Goal: Transaction & Acquisition: Book appointment/travel/reservation

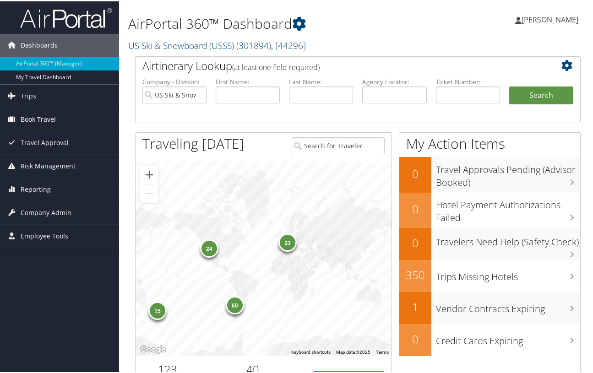
click at [24, 117] on span "Book Travel" at bounding box center [38, 118] width 35 height 23
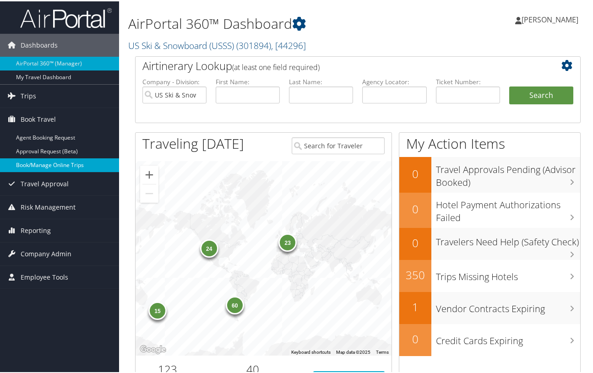
click at [43, 163] on link "Book/Manage Online Trips" at bounding box center [59, 164] width 119 height 14
